Goal: Task Accomplishment & Management: Understand process/instructions

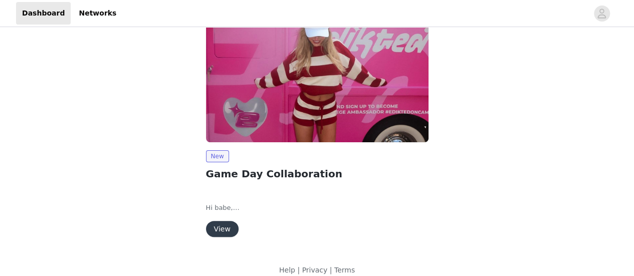
scroll to position [76, 0]
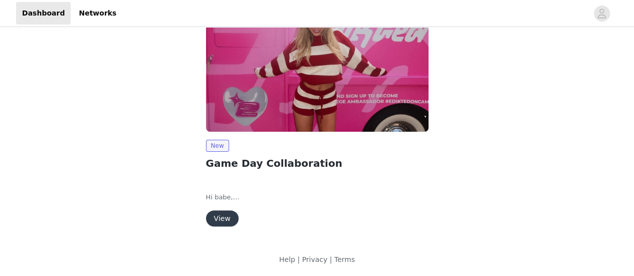
click at [218, 219] on button "View" at bounding box center [222, 219] width 33 height 16
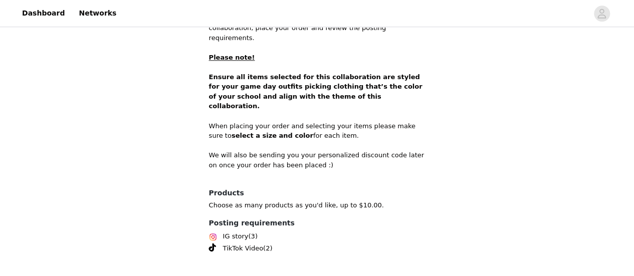
scroll to position [476, 0]
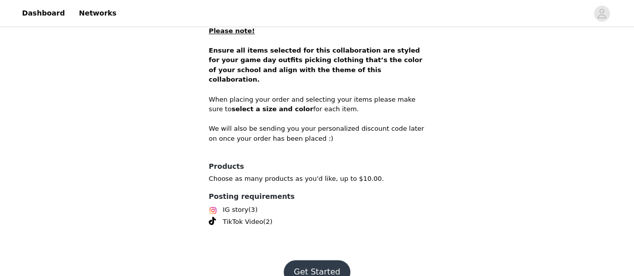
click at [307, 260] on button "Get Started" at bounding box center [317, 272] width 67 height 24
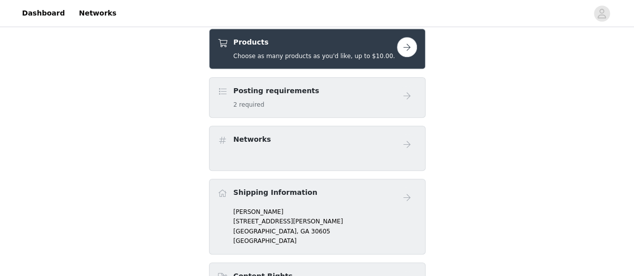
scroll to position [320, 0]
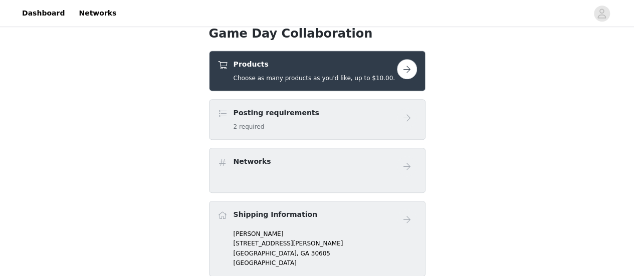
click at [310, 111] on div "Posting requirements 2 required" at bounding box center [308, 120] width 180 height 24
click at [412, 68] on button "button" at bounding box center [407, 69] width 20 height 20
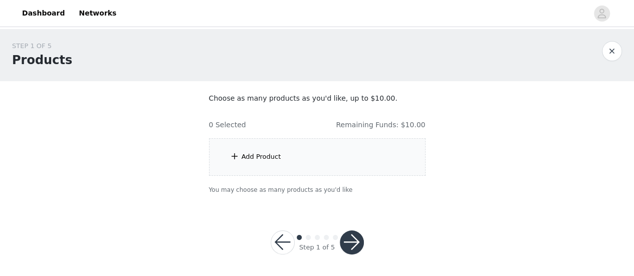
click at [341, 244] on button "button" at bounding box center [352, 243] width 24 height 24
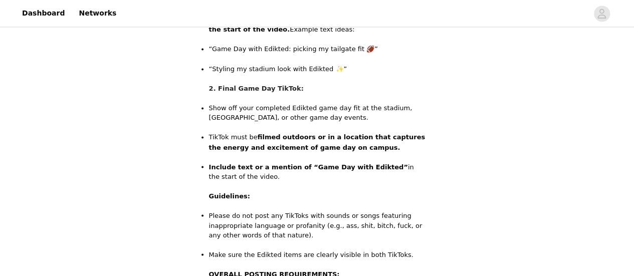
scroll to position [806, 0]
